Goal: Check status: Check status

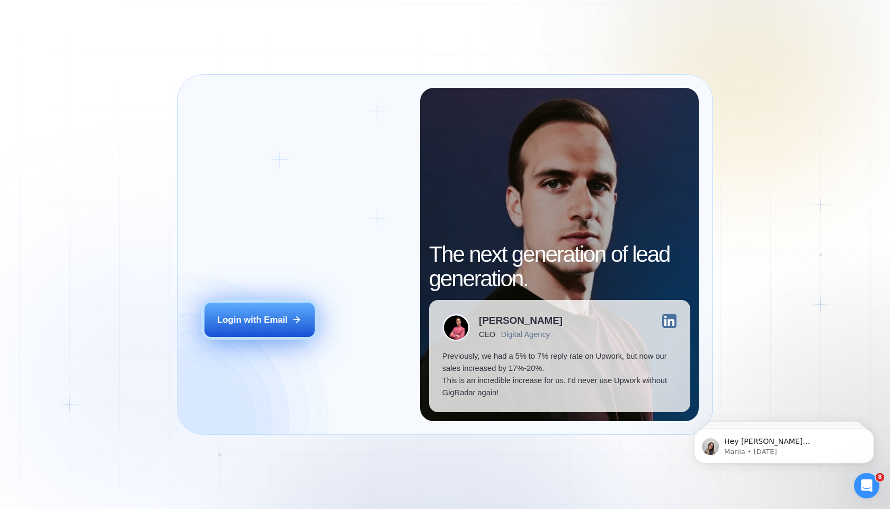
click at [245, 335] on button "Login with Email" at bounding box center [259, 320] width 110 height 34
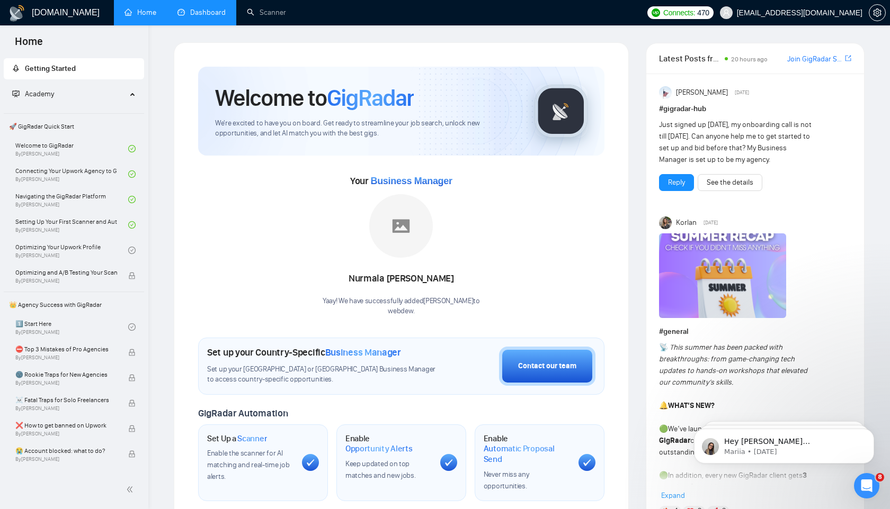
click at [220, 13] on link "Dashboard" at bounding box center [201, 12] width 48 height 9
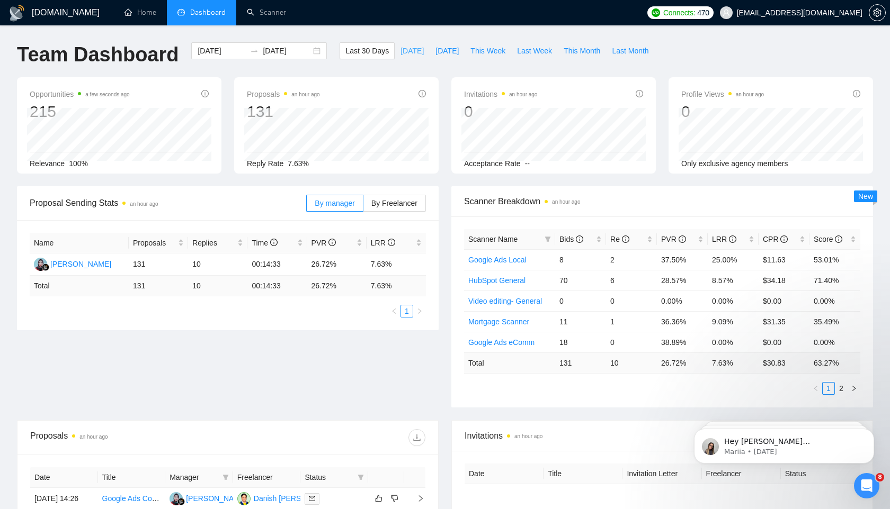
click at [407, 48] on span "Today" at bounding box center [411, 51] width 23 height 12
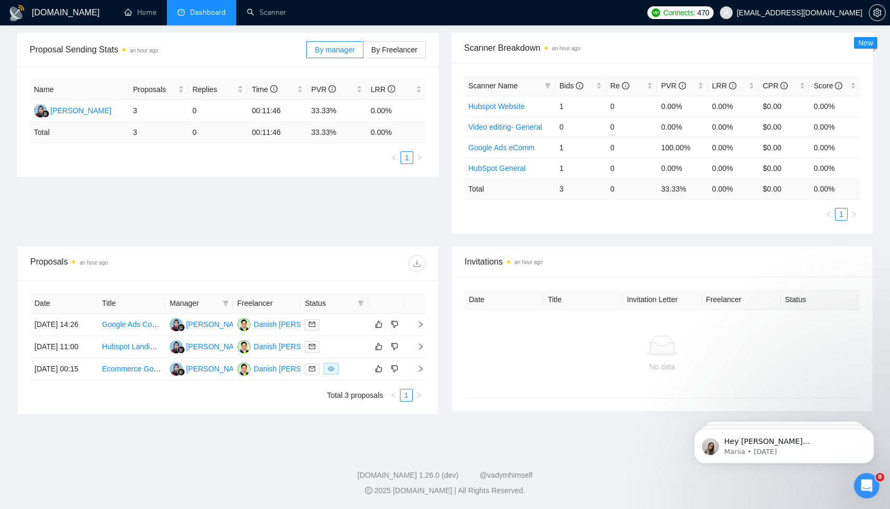
scroll to position [170, 0]
click at [67, 380] on td "02 Sep, 2025 00:15" at bounding box center [64, 369] width 68 height 22
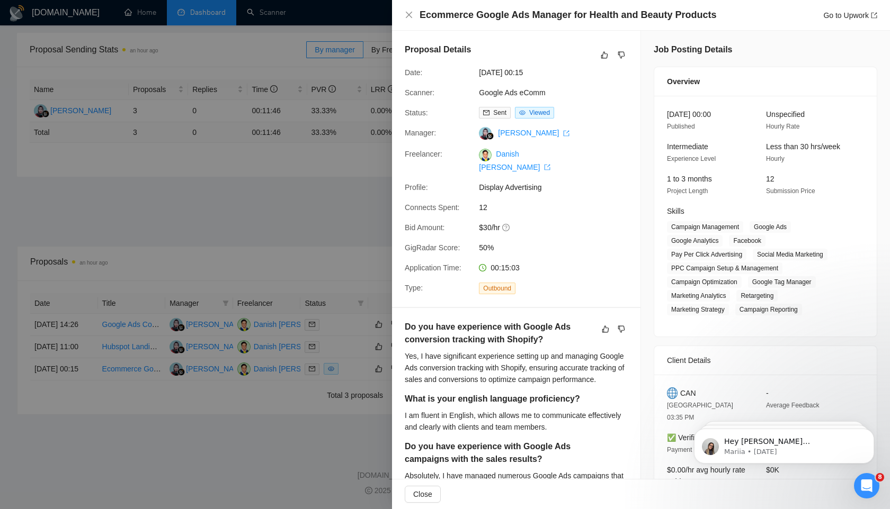
click at [205, 480] on div at bounding box center [445, 254] width 890 height 509
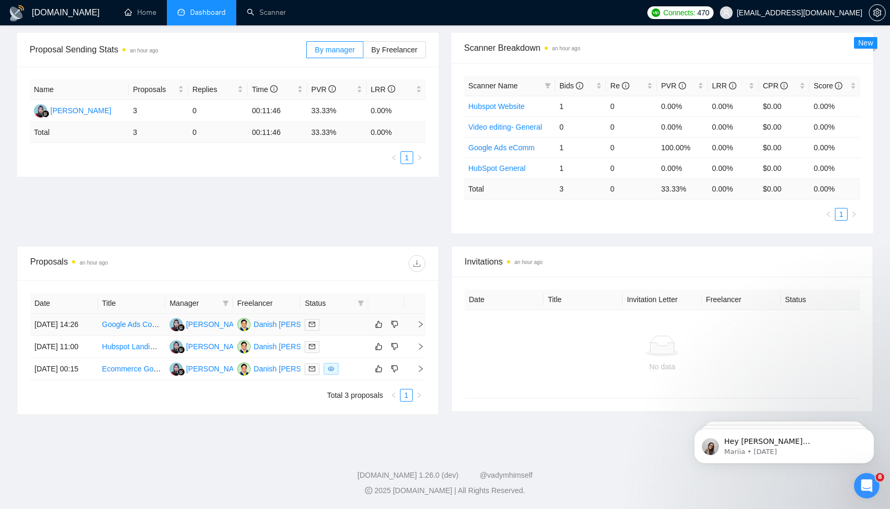
scroll to position [0, 0]
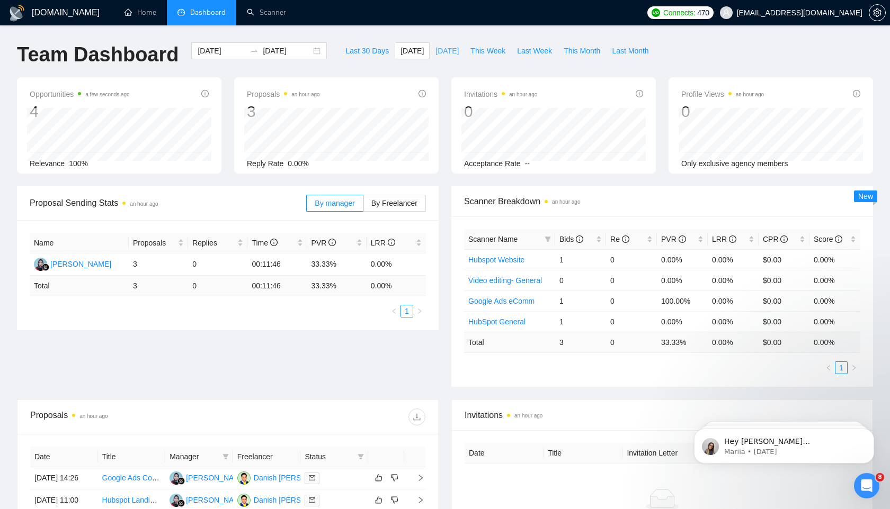
click at [435, 47] on span "Yesterday" at bounding box center [446, 51] width 23 height 12
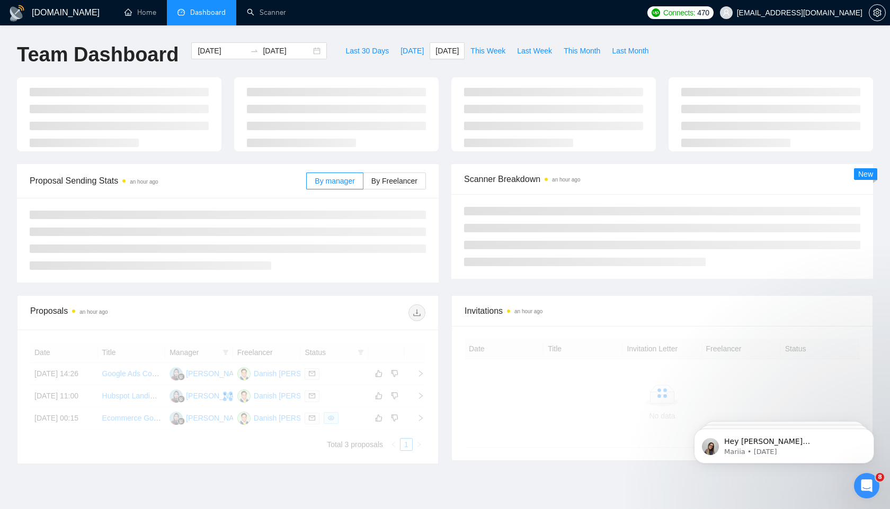
type input "2025-09-01"
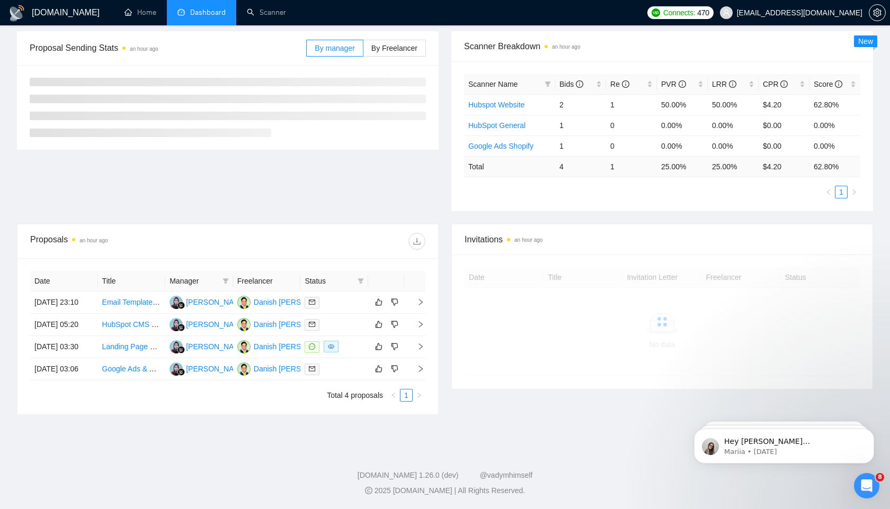
scroll to position [195, 0]
